Goal: Communication & Community: Answer question/provide support

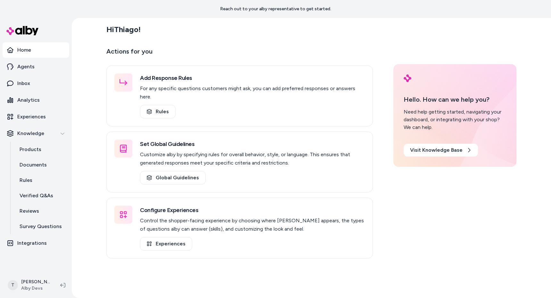
click at [94, 169] on div "Hi Thiago ! Actions for you Add Response Rules For any specific questions custo…" at bounding box center [311, 158] width 479 height 280
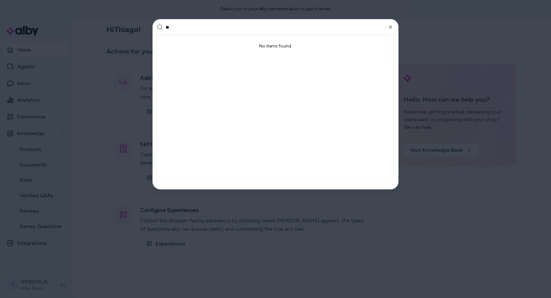
type input "***"
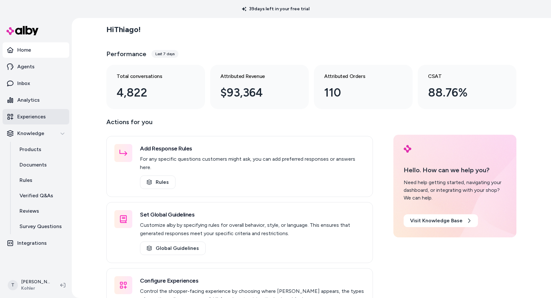
click at [31, 115] on p "Experiences" at bounding box center [31, 117] width 29 height 8
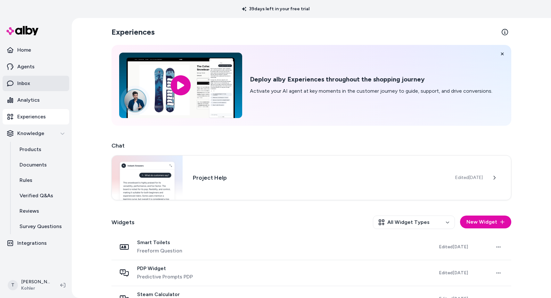
click at [24, 80] on p "Inbox" at bounding box center [23, 83] width 13 height 8
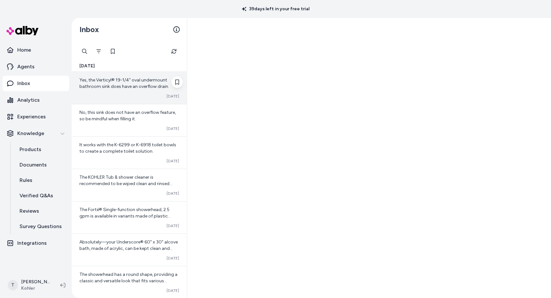
click at [130, 87] on span "Yes, the Verticyl® 19-1/4" oval undermount bathroom sink does have an overflow …" at bounding box center [124, 83] width 90 height 12
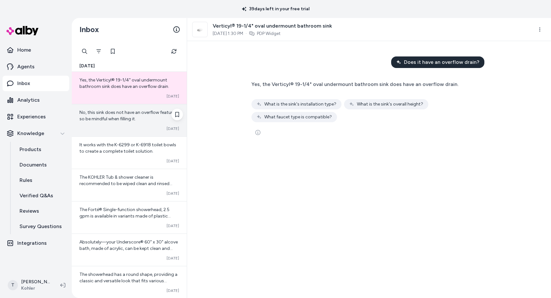
click at [131, 118] on span "No, this sink does not have an overflow feature, so be mindful when filling it." at bounding box center [127, 116] width 96 height 12
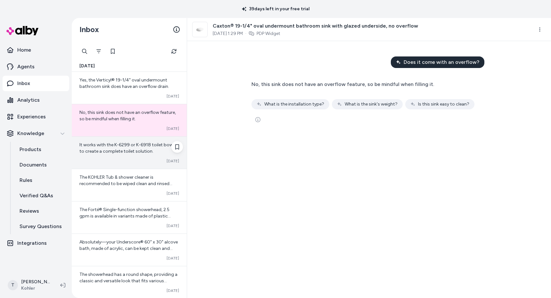
click at [136, 152] on span "It works with the K-6299 or K-6918 toilet bowls to create a complete toilet sol…" at bounding box center [127, 148] width 97 height 12
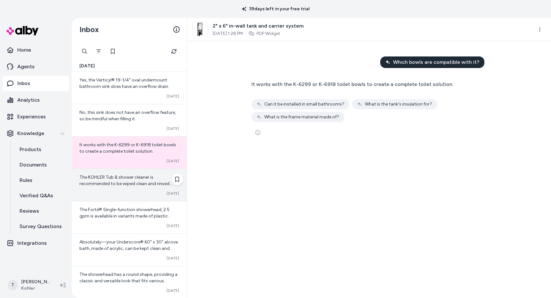
click at [120, 170] on div "The KOHLER Tub & shower cleaner is recommended to be wiped clean and rinsed com…" at bounding box center [129, 185] width 115 height 32
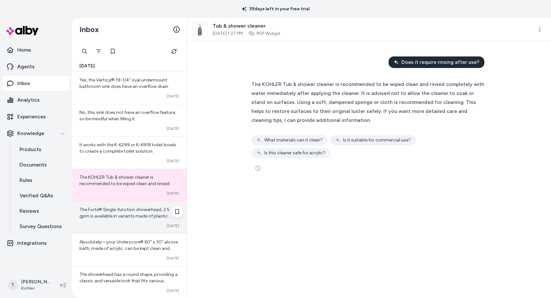
click at [126, 210] on span "The Forté® Single-function showerhead, 2.5 gpm is available in variants made of…" at bounding box center [126, 225] width 94 height 37
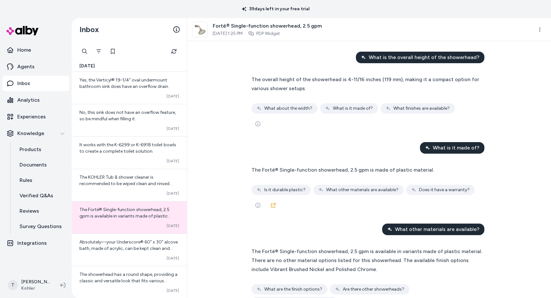
scroll to position [249, 0]
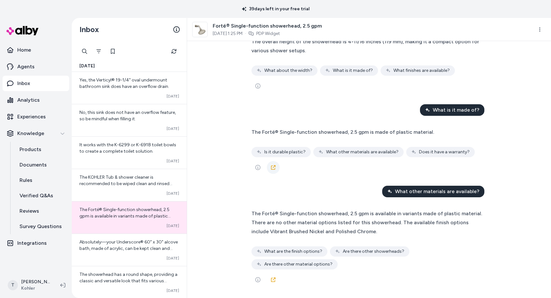
click at [273, 168] on icon at bounding box center [273, 167] width 5 height 5
